Goal: Information Seeking & Learning: Learn about a topic

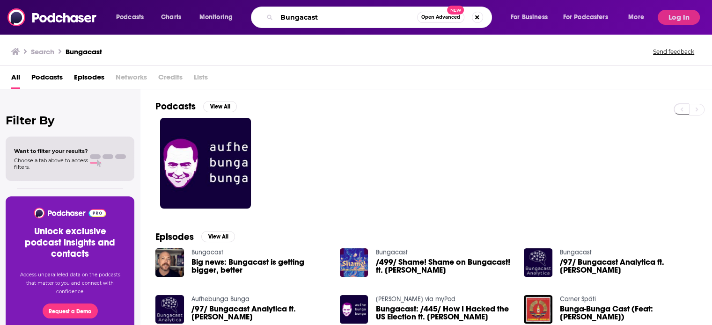
click at [328, 19] on input "Bungacast" at bounding box center [347, 17] width 140 height 15
click at [330, 18] on input "Bungacast" at bounding box center [347, 17] width 140 height 15
type input "Bungacast"
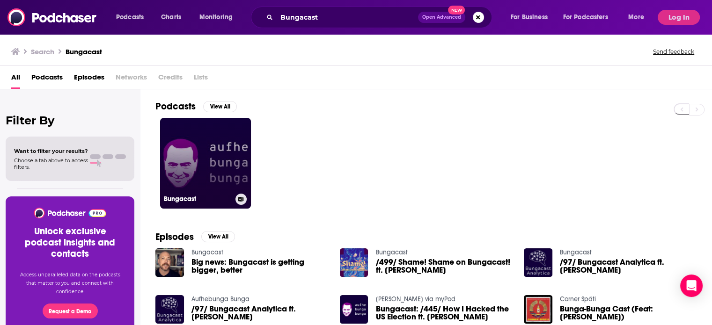
click at [215, 160] on link "Bungacast" at bounding box center [205, 163] width 91 height 91
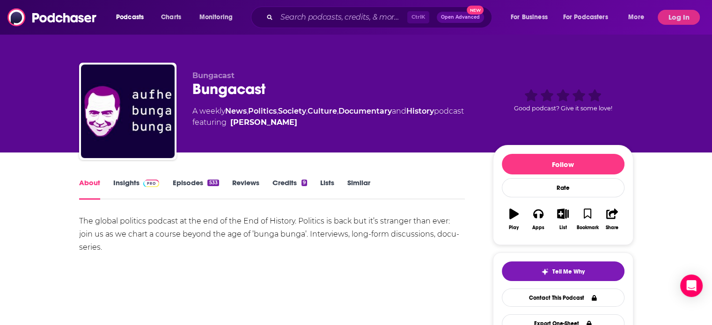
click at [126, 181] on link "Insights" at bounding box center [136, 189] width 46 height 22
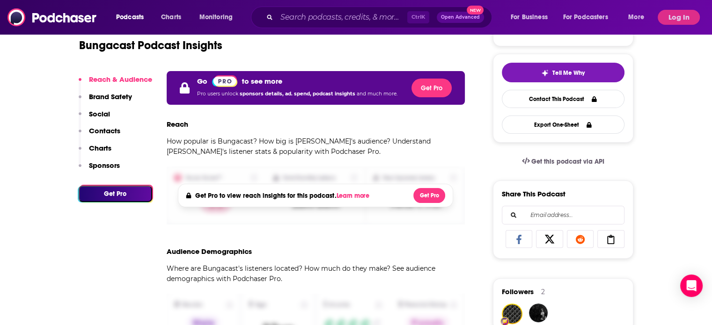
scroll to position [234, 0]
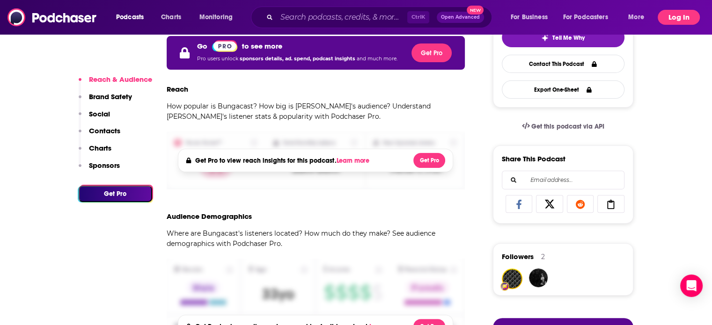
click at [674, 15] on button "Log In" at bounding box center [678, 17] width 42 height 15
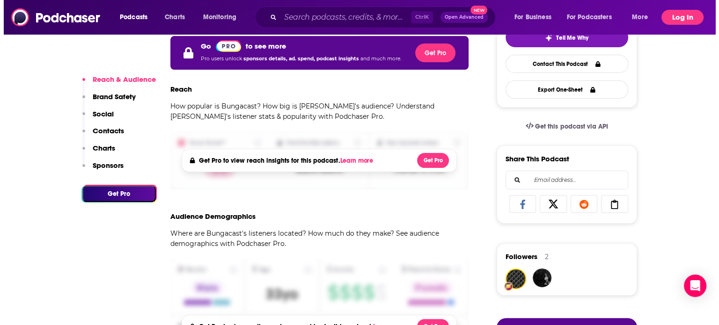
scroll to position [0, 0]
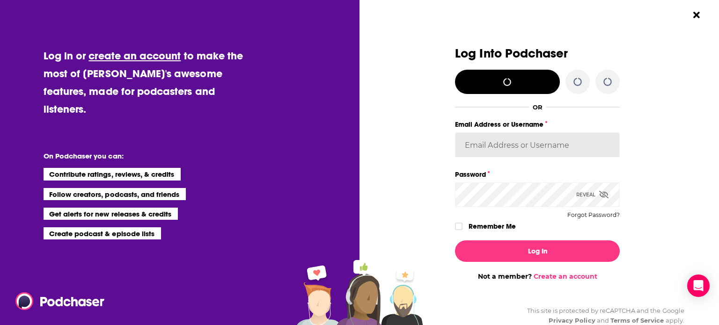
type input "[PERSON_NAME][EMAIL_ADDRESS][DOMAIN_NAME]"
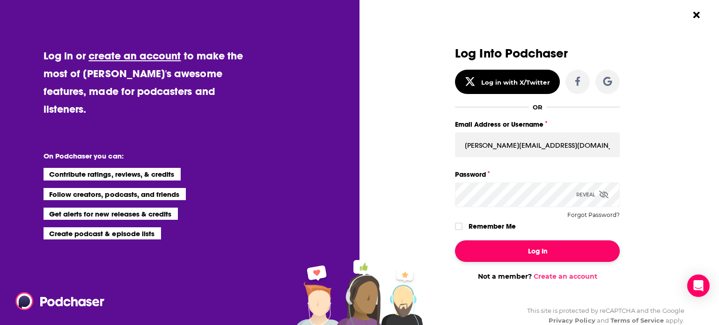
click at [520, 255] on button "Log In" at bounding box center [537, 252] width 165 height 22
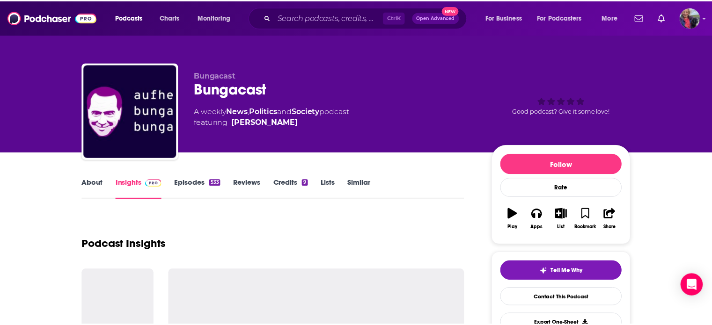
scroll to position [234, 0]
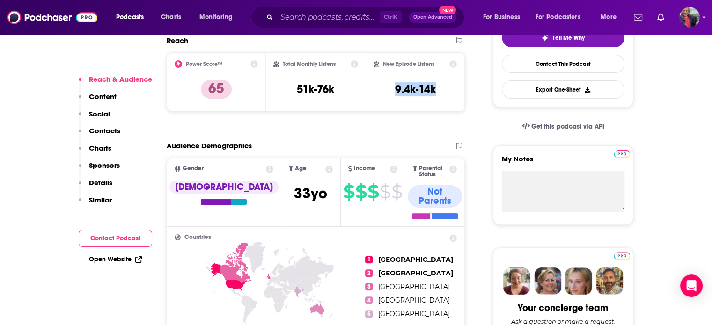
drag, startPoint x: 438, startPoint y: 89, endPoint x: 390, endPoint y: 89, distance: 47.7
click at [390, 89] on div "New Episode Listens 9.4k-14k" at bounding box center [415, 81] width 84 height 43
copy h3 "9.4k-14k"
drag, startPoint x: 339, startPoint y: 86, endPoint x: 297, endPoint y: 87, distance: 42.1
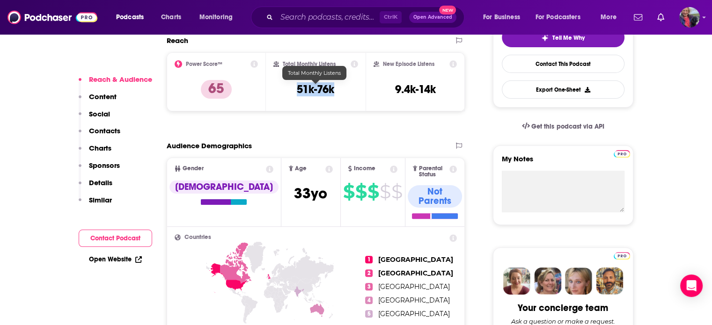
click at [297, 87] on div "Total Monthly Listens 51k-76k" at bounding box center [315, 81] width 85 height 43
copy h3 "51k-76k"
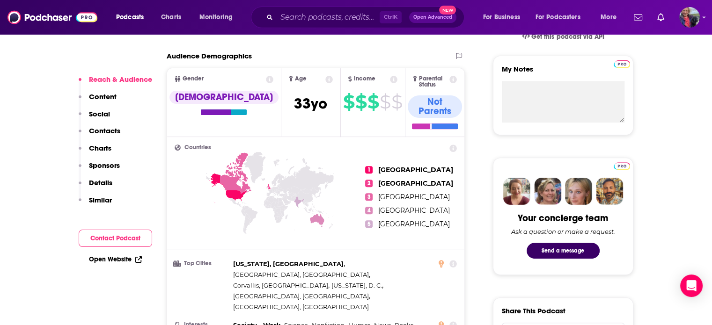
scroll to position [328, 0]
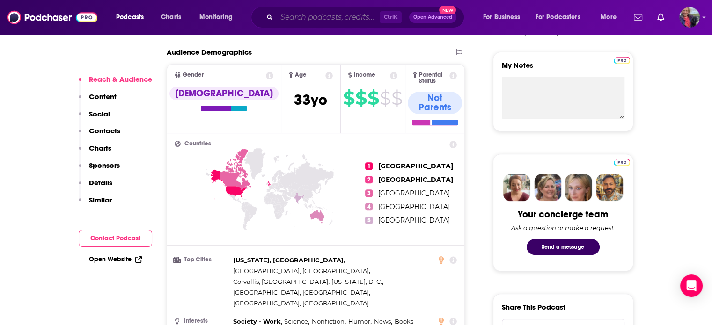
click at [330, 18] on input "Search podcasts, credits, & more..." at bounding box center [328, 17] width 103 height 15
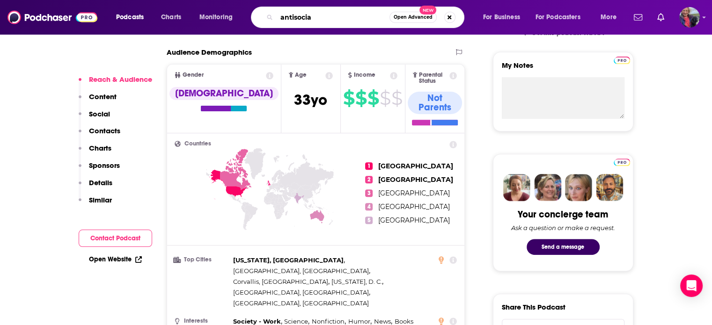
type input "antisocial"
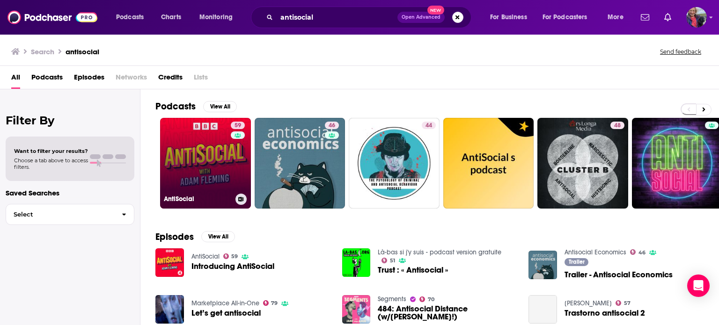
click at [207, 162] on link "59 AntiSocial" at bounding box center [205, 163] width 91 height 91
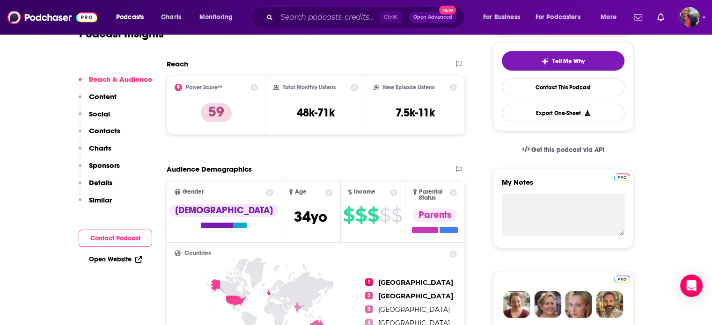
scroll to position [140, 0]
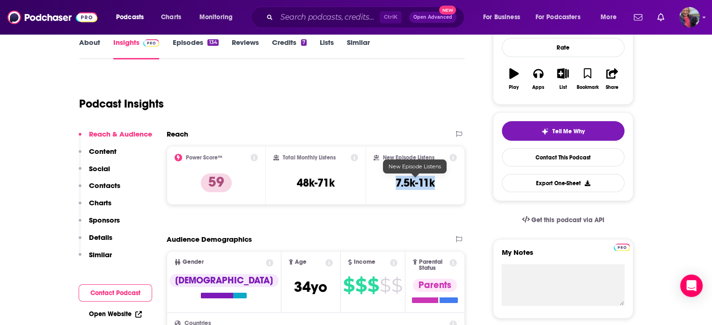
drag, startPoint x: 438, startPoint y: 182, endPoint x: 397, endPoint y: 183, distance: 41.7
click at [397, 183] on div "New Episode Listens 7.5k-11k" at bounding box center [415, 175] width 84 height 43
copy h3 "7.5k-11k"
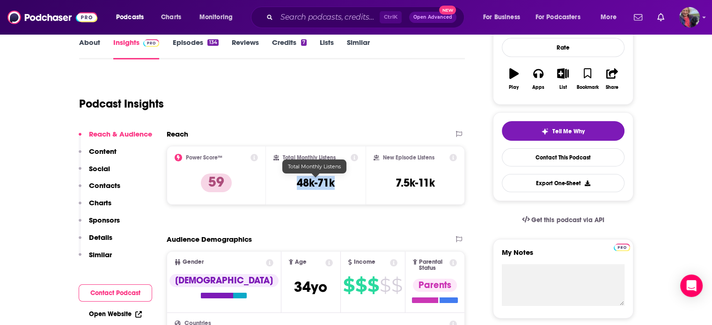
drag, startPoint x: 340, startPoint y: 180, endPoint x: 298, endPoint y: 182, distance: 42.2
click at [298, 182] on div "Total Monthly Listens 48k-71k" at bounding box center [315, 175] width 85 height 43
copy h3 "48k-71k"
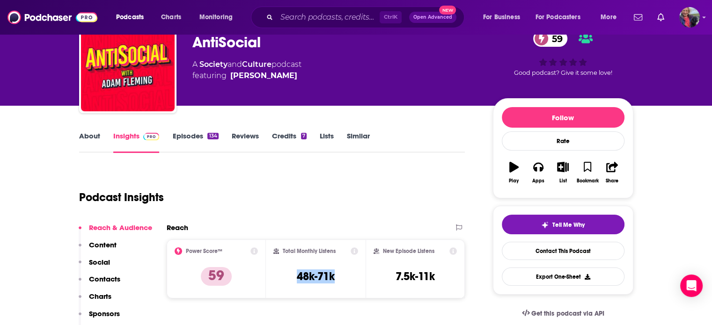
scroll to position [0, 0]
